Goal: Information Seeking & Learning: Learn about a topic

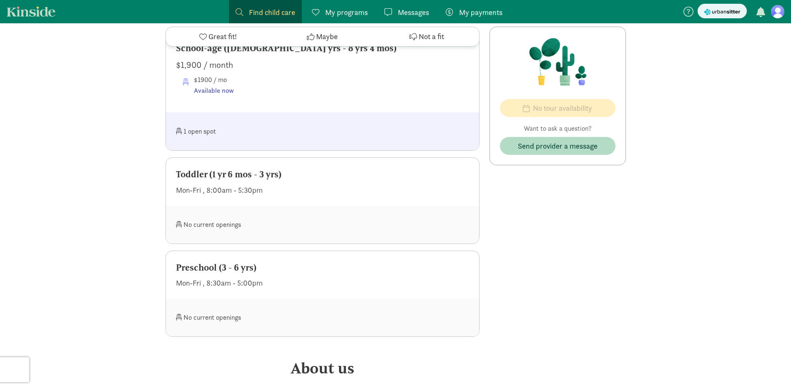
scroll to position [434, 0]
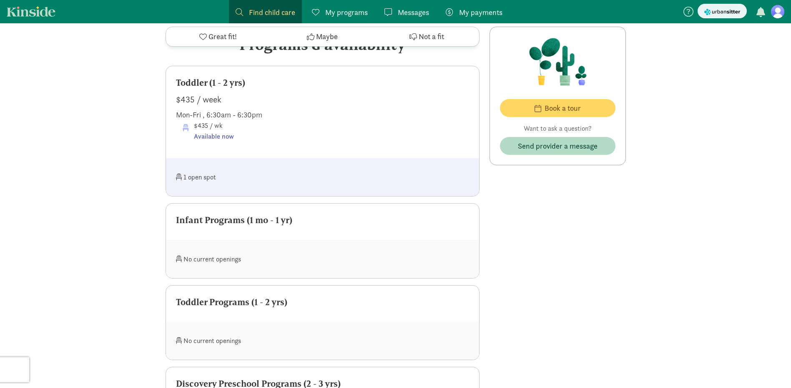
scroll to position [449, 0]
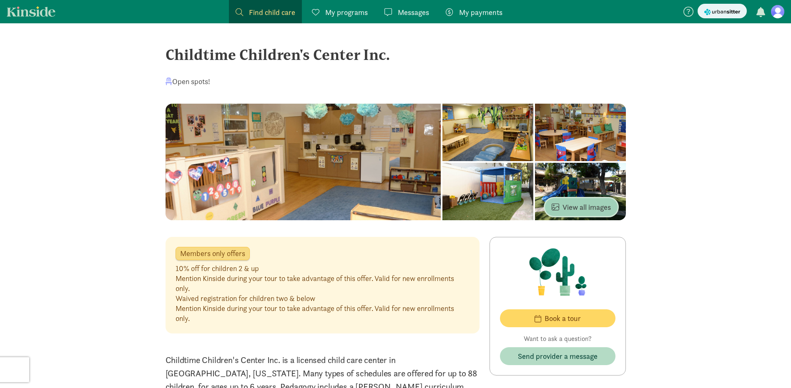
click at [560, 203] on span "View all images" at bounding box center [580, 207] width 59 height 11
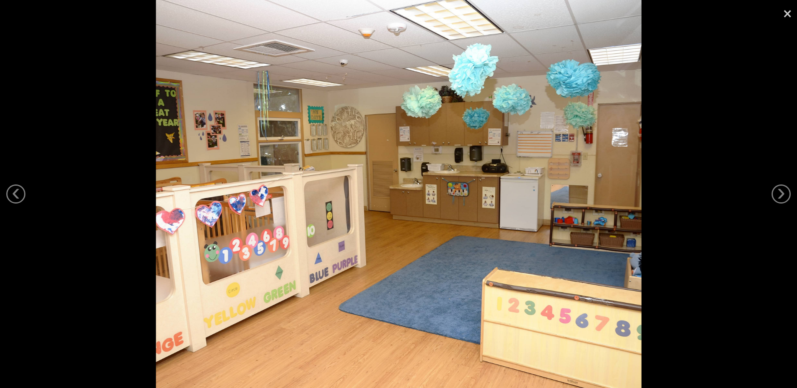
click at [677, 207] on div at bounding box center [398, 194] width 797 height 388
click at [784, 10] on link "×" at bounding box center [787, 12] width 19 height 25
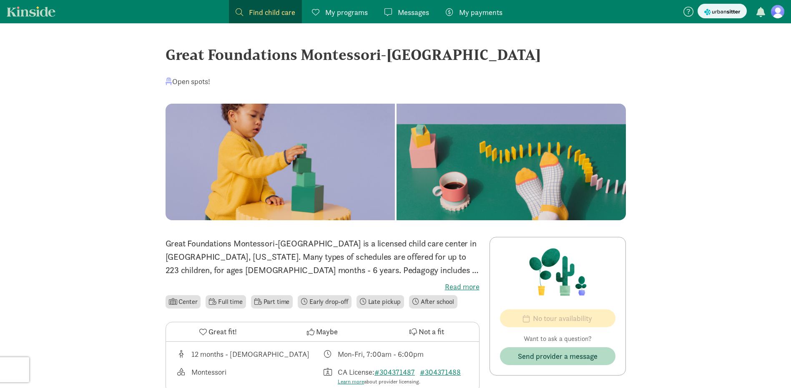
click at [461, 286] on label "Read more" at bounding box center [322, 287] width 314 height 10
click at [0, 0] on input "Read more" at bounding box center [0, 0] width 0 height 0
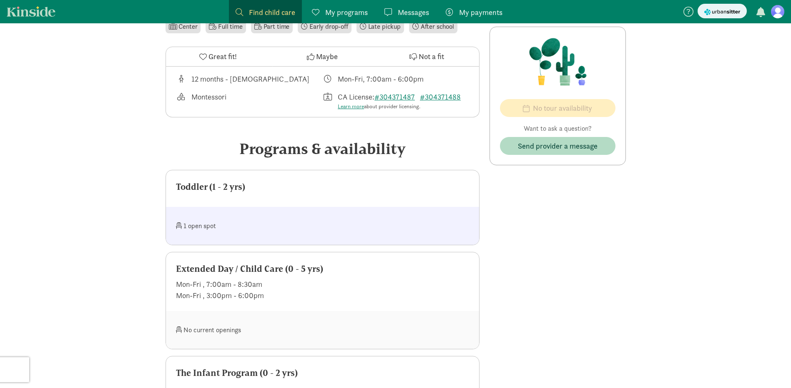
scroll to position [271, 0]
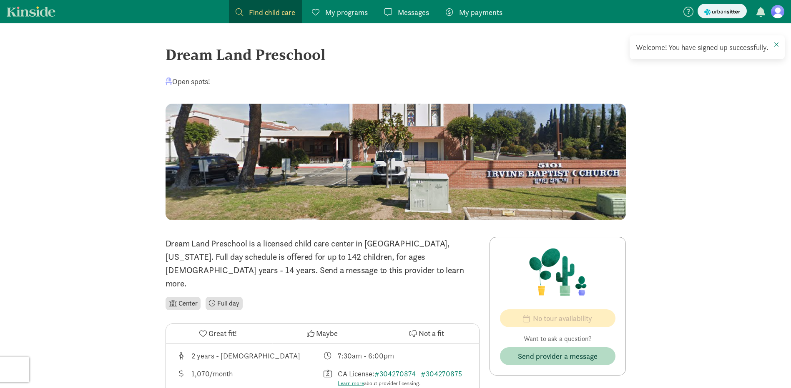
drag, startPoint x: 790, startPoint y: 100, endPoint x: 789, endPoint y: 112, distance: 12.1
